Goal: Navigation & Orientation: Find specific page/section

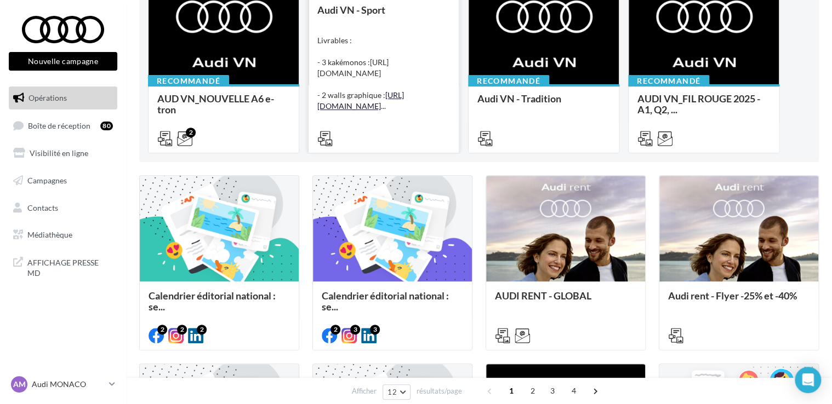
scroll to position [146, 0]
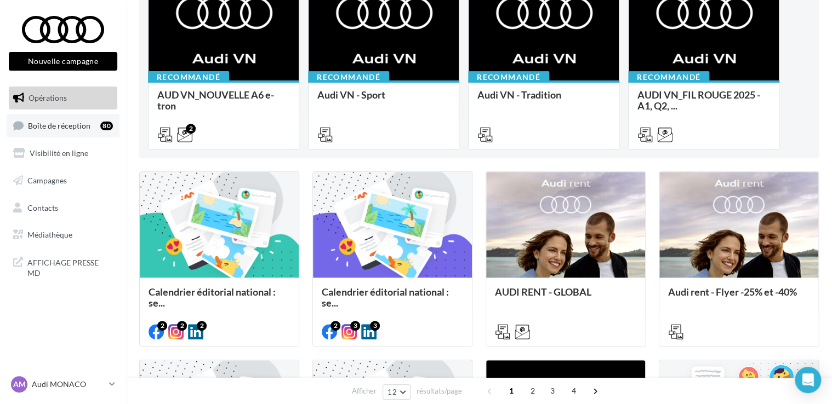
click at [31, 127] on span "Boîte de réception" at bounding box center [59, 125] width 62 height 9
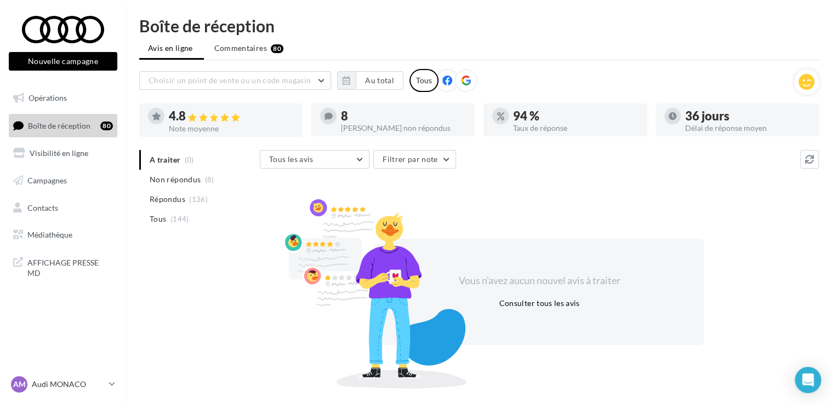
click at [461, 78] on icon at bounding box center [466, 81] width 10 height 10
click at [416, 82] on div "Tous" at bounding box center [423, 80] width 29 height 23
click at [156, 220] on span "Tous" at bounding box center [158, 219] width 16 height 11
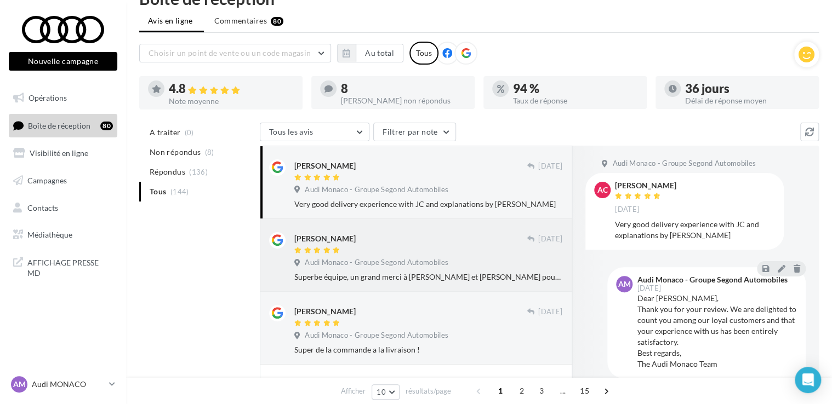
scroll to position [26, 0]
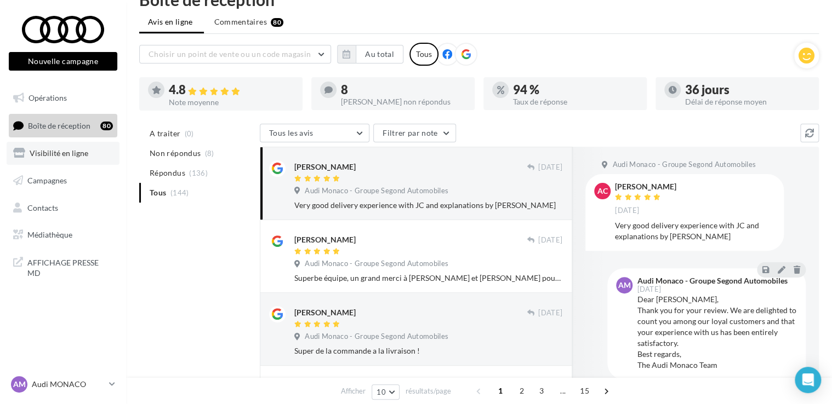
click at [57, 155] on span "Visibilité en ligne" at bounding box center [59, 152] width 59 height 9
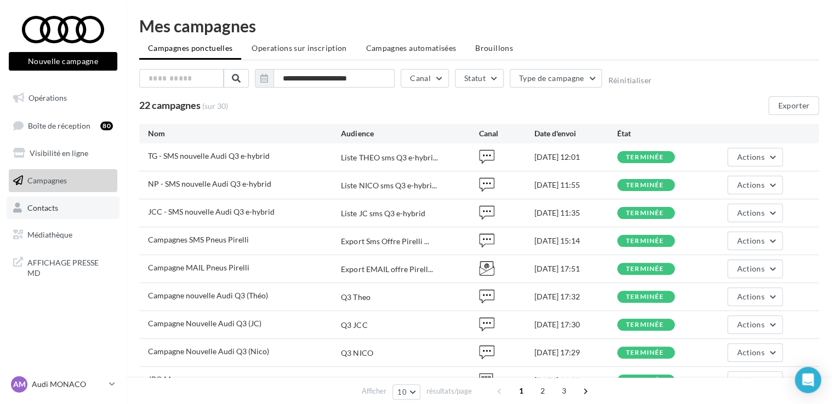
click at [55, 209] on span "Contacts" at bounding box center [42, 207] width 31 height 9
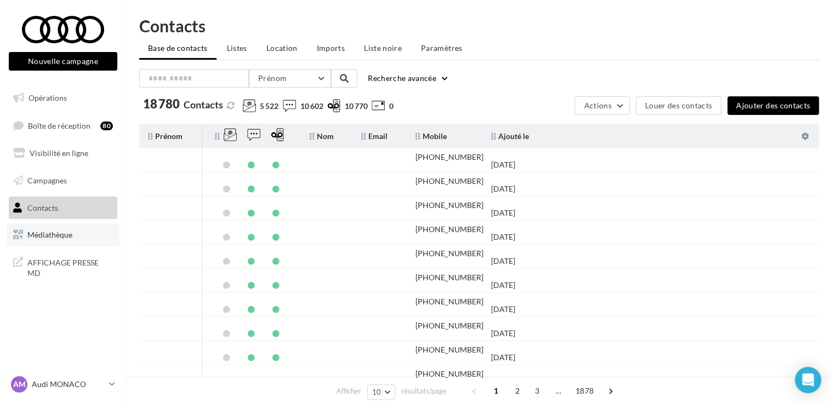
click at [58, 233] on span "Médiathèque" at bounding box center [49, 234] width 45 height 9
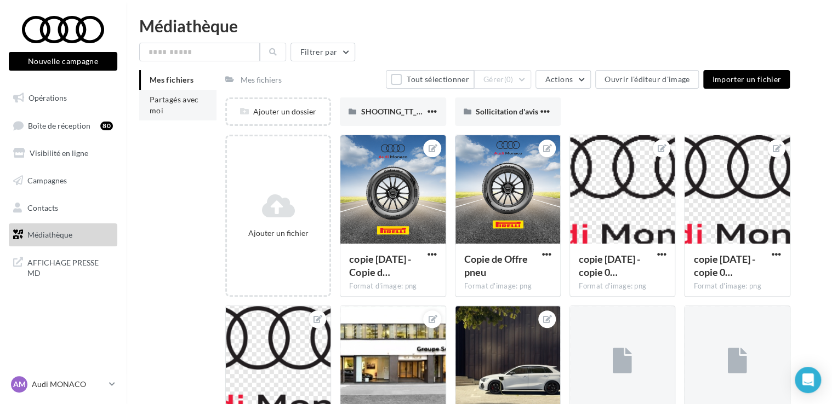
click at [161, 99] on span "Partagés avec moi" at bounding box center [174, 105] width 49 height 20
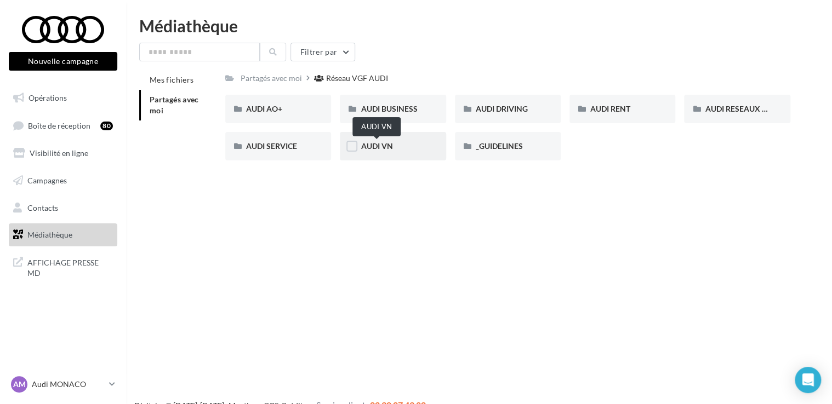
click at [377, 150] on span "AUDI VN" at bounding box center [377, 145] width 32 height 9
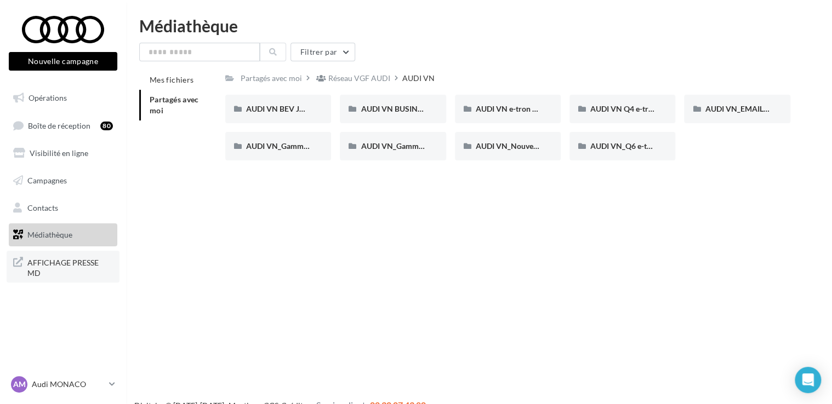
click at [66, 264] on span "AFFICHAGE PRESSE MD" at bounding box center [69, 267] width 85 height 24
